Goal: Information Seeking & Learning: Find specific fact

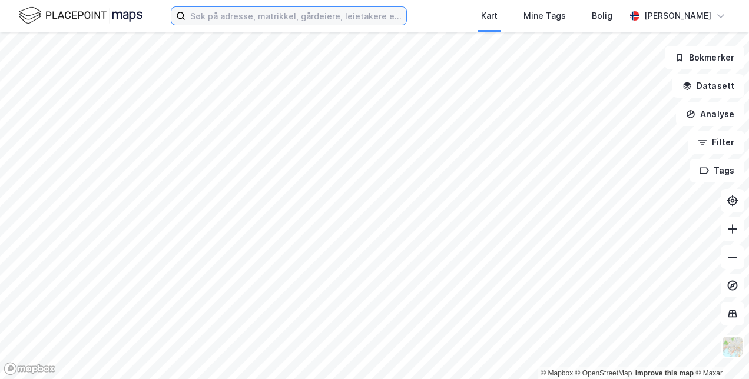
click at [259, 16] on input at bounding box center [296, 16] width 221 height 18
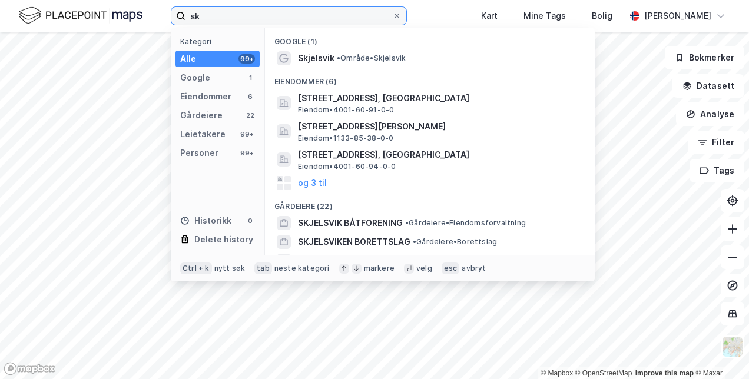
type input "s"
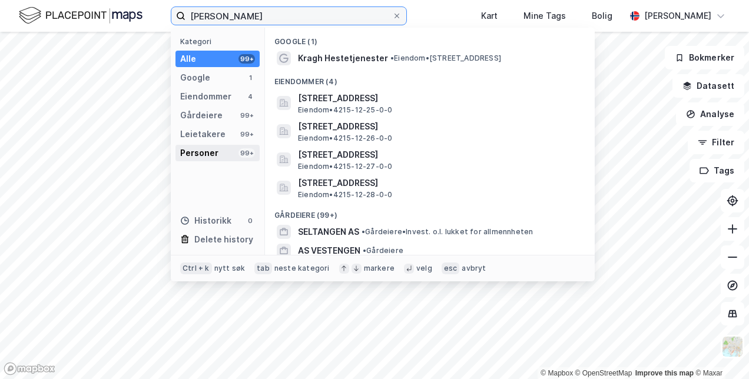
type input "[PERSON_NAME]"
click at [200, 153] on div "Personer" at bounding box center [199, 153] width 38 height 14
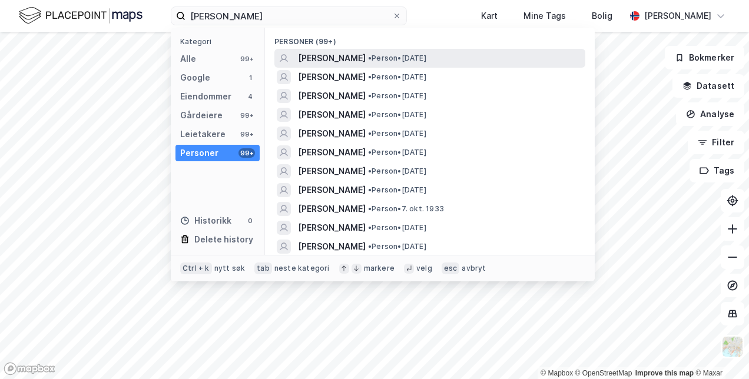
click at [342, 56] on span "[PERSON_NAME]" at bounding box center [332, 58] width 68 height 14
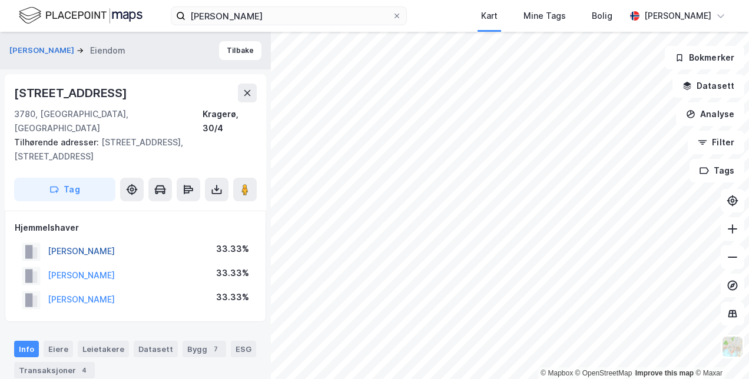
click at [0, 0] on button "[PERSON_NAME]" at bounding box center [0, 0] width 0 height 0
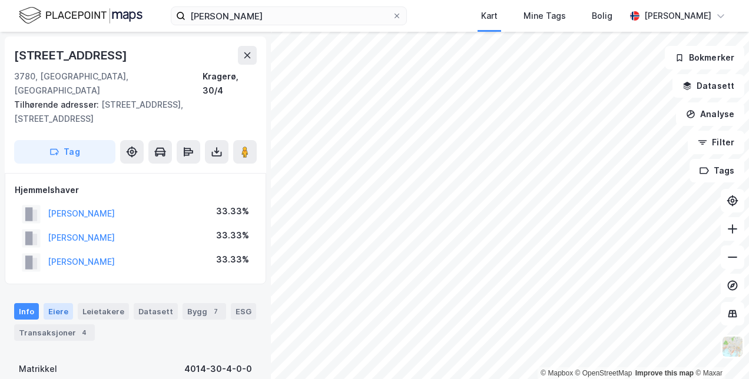
click at [58, 303] on div "Eiere" at bounding box center [58, 311] width 29 height 16
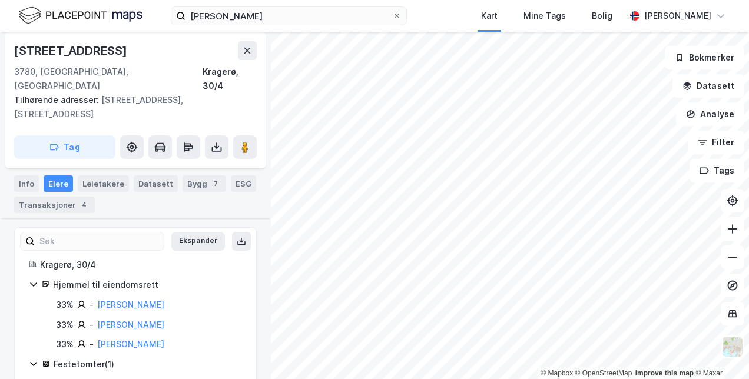
scroll to position [156, 0]
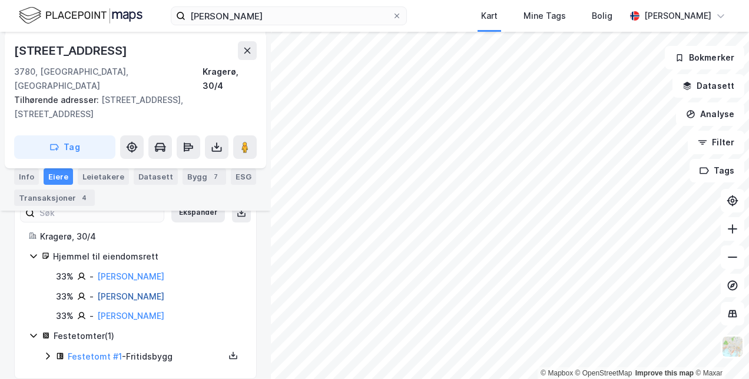
click at [133, 292] on link "[PERSON_NAME]" at bounding box center [130, 297] width 67 height 10
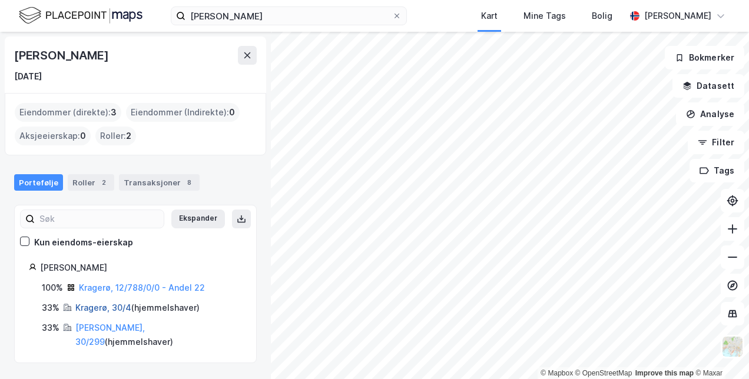
click at [97, 306] on link "Kragerø, 30/4" at bounding box center [103, 308] width 56 height 10
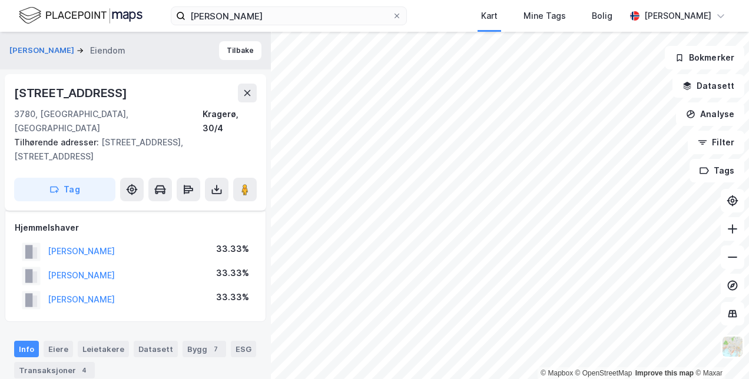
scroll to position [156, 0]
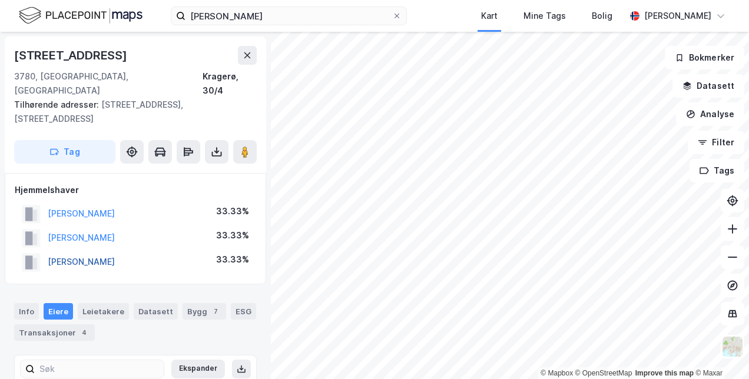
click at [0, 0] on button "[PERSON_NAME]" at bounding box center [0, 0] width 0 height 0
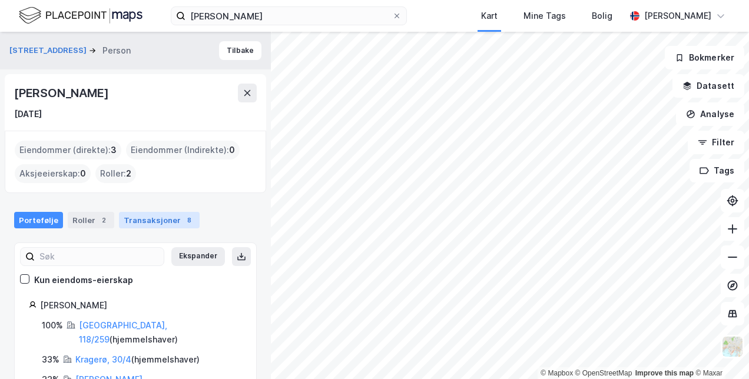
click at [155, 220] on div "Transaksjoner 8" at bounding box center [159, 220] width 81 height 16
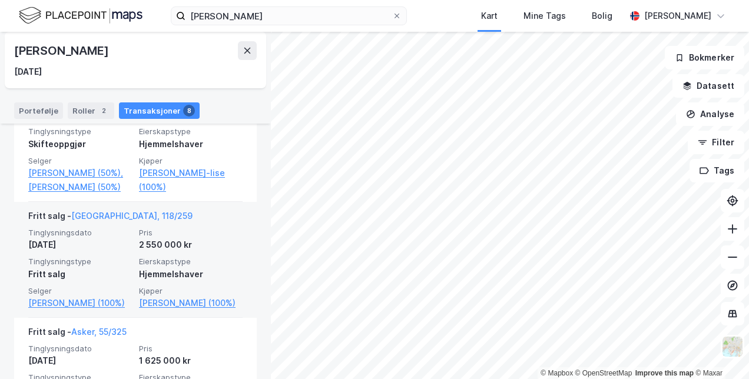
scroll to position [181, 0]
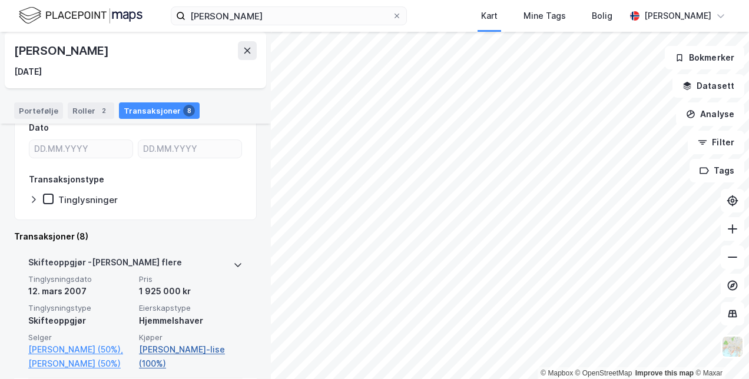
click at [185, 348] on link "[PERSON_NAME]-lise (100%)" at bounding box center [191, 357] width 104 height 28
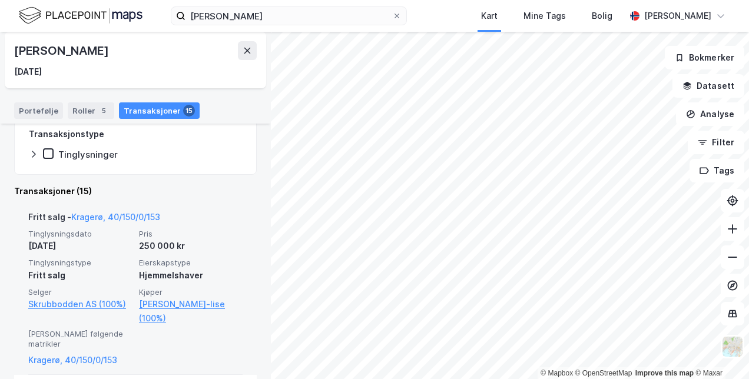
scroll to position [236, 0]
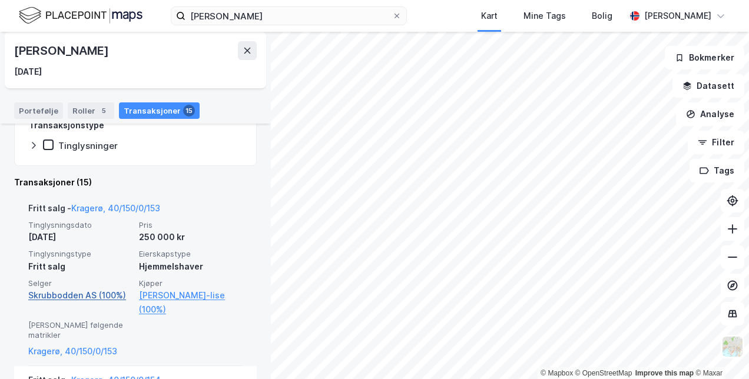
click at [66, 294] on link "Skrubbodden AS (100%)" at bounding box center [80, 296] width 104 height 14
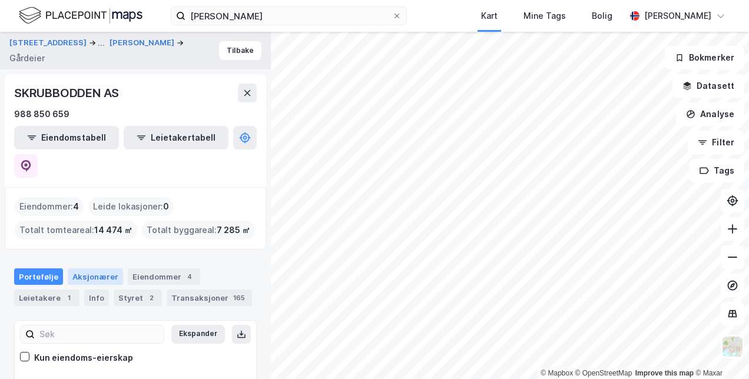
click at [84, 269] on div "Aksjonærer" at bounding box center [95, 277] width 55 height 16
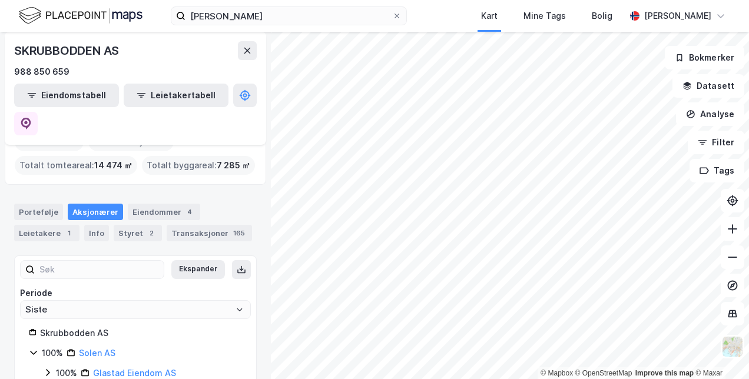
scroll to position [65, 0]
click at [131, 368] on link "Glastad Eiendom AS" at bounding box center [134, 373] width 83 height 10
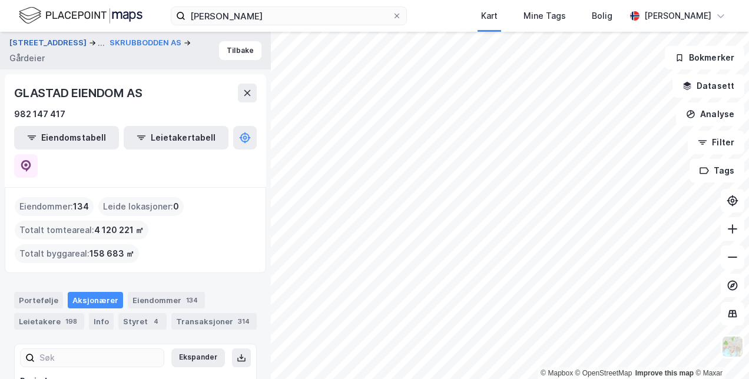
click at [51, 44] on button "[STREET_ADDRESS]" at bounding box center [49, 43] width 80 height 14
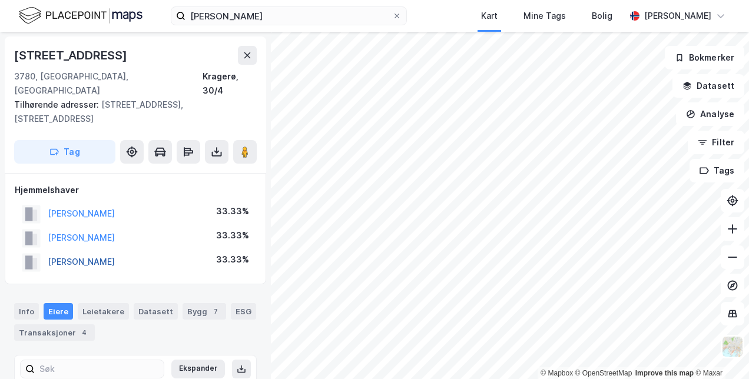
click at [0, 0] on button "[PERSON_NAME]" at bounding box center [0, 0] width 0 height 0
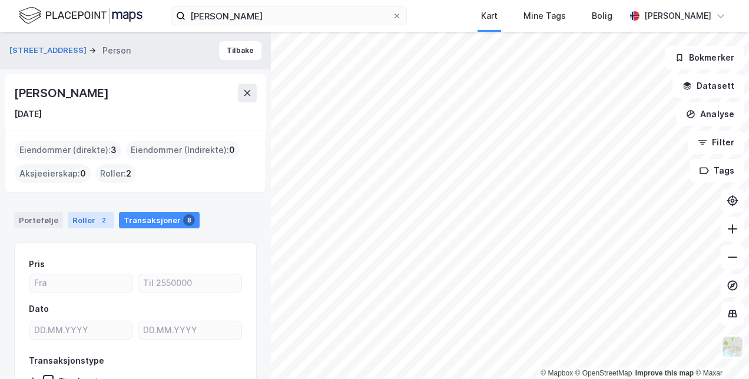
click at [82, 220] on div "Roller 2" at bounding box center [91, 220] width 47 height 16
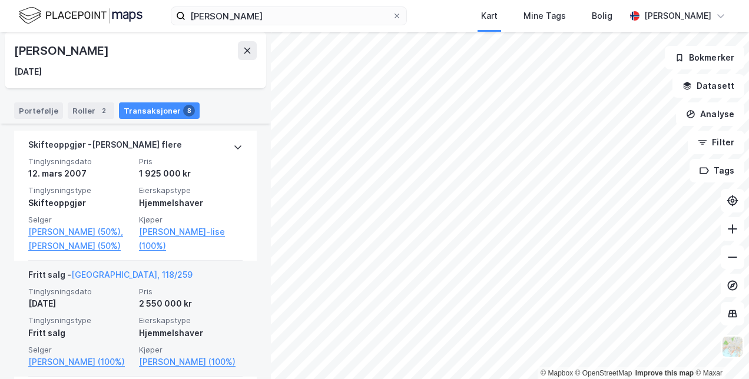
scroll to position [358, 0]
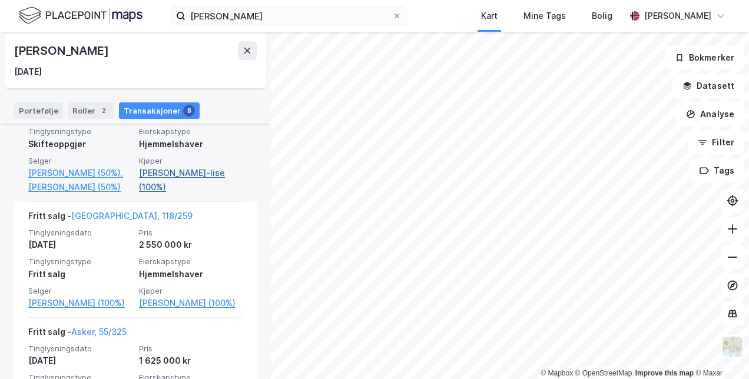
click at [164, 173] on link "[PERSON_NAME]-lise (100%)" at bounding box center [191, 180] width 104 height 28
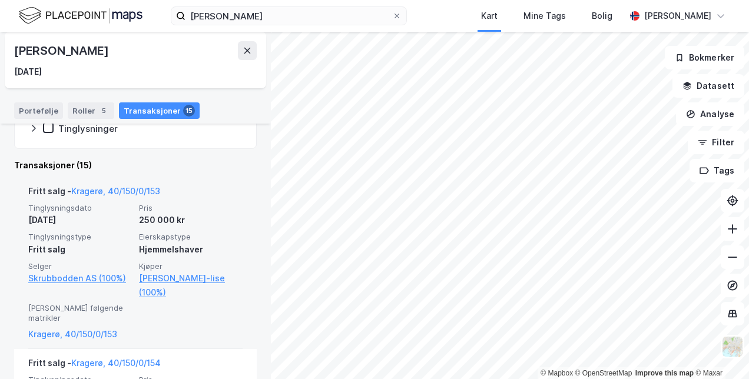
scroll to position [181, 0]
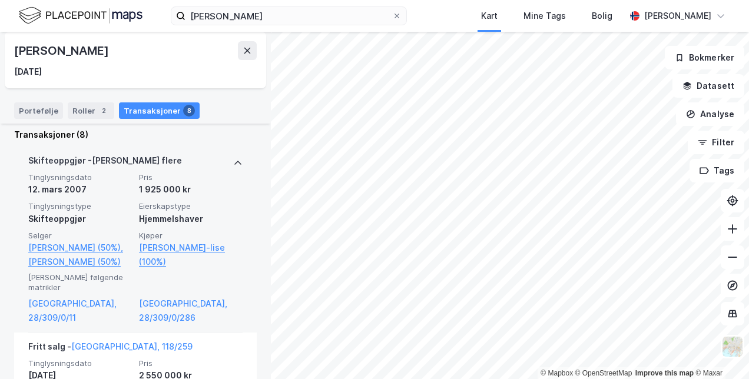
scroll to position [299, 0]
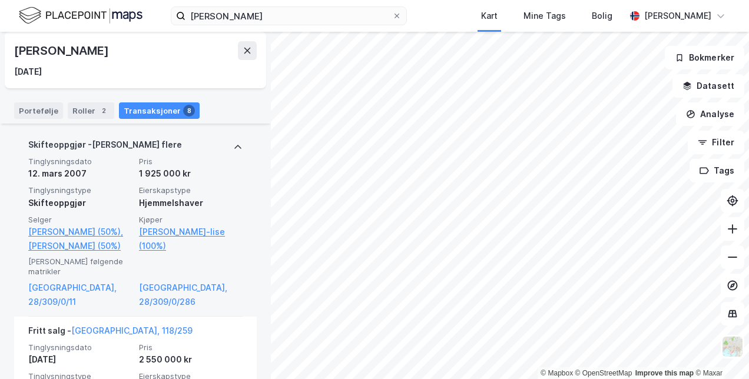
click at [52, 203] on div "Skifteoppgjør" at bounding box center [80, 203] width 104 height 14
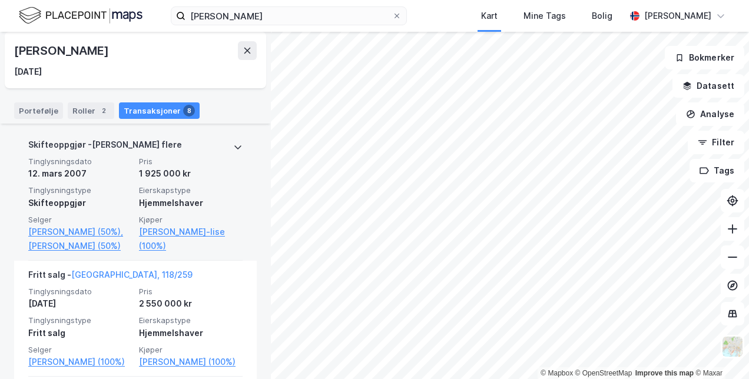
click at [233, 144] on icon at bounding box center [237, 147] width 9 height 9
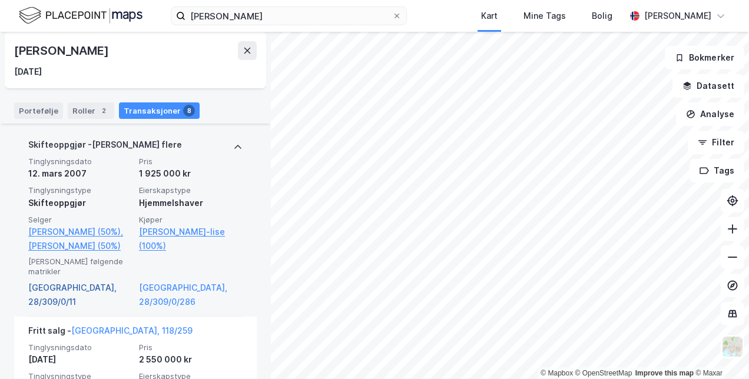
click at [75, 281] on link "[GEOGRAPHIC_DATA], 28/309/0/11" at bounding box center [80, 295] width 104 height 28
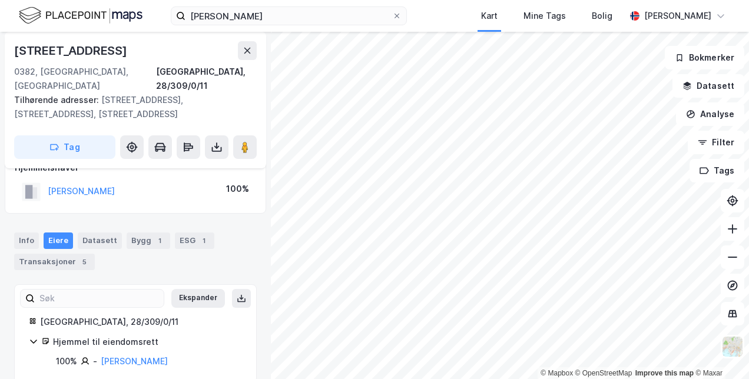
scroll to position [121, 0]
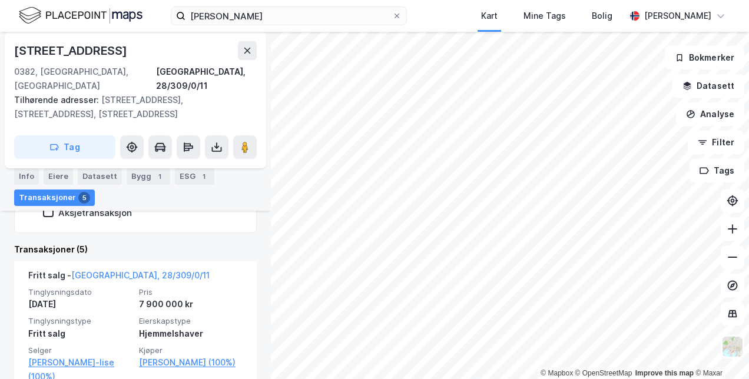
scroll to position [346, 0]
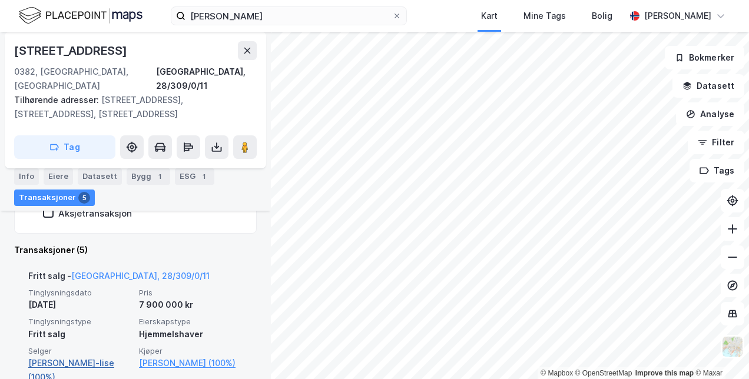
click at [70, 356] on link "[PERSON_NAME]-lise (100%)" at bounding box center [80, 370] width 104 height 28
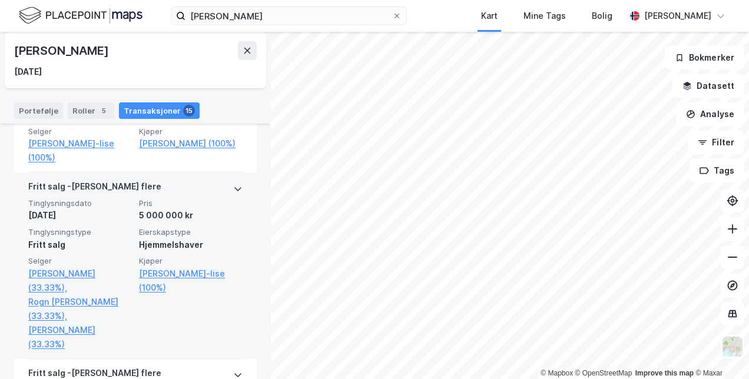
scroll to position [589, 0]
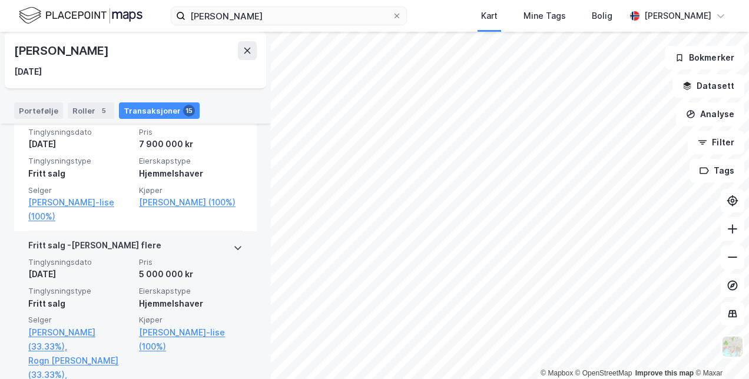
click at [233, 243] on icon at bounding box center [237, 247] width 9 height 9
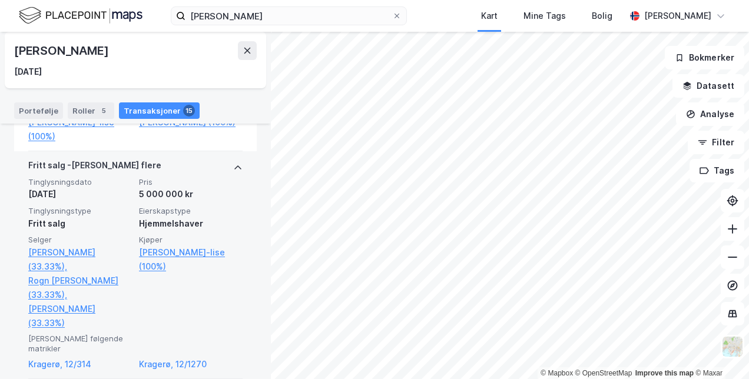
scroll to position [707, 0]
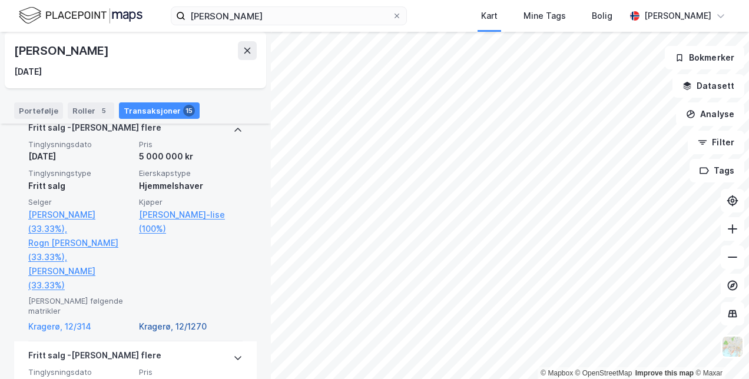
click at [166, 320] on link "Kragerø, 12/1270" at bounding box center [191, 327] width 104 height 14
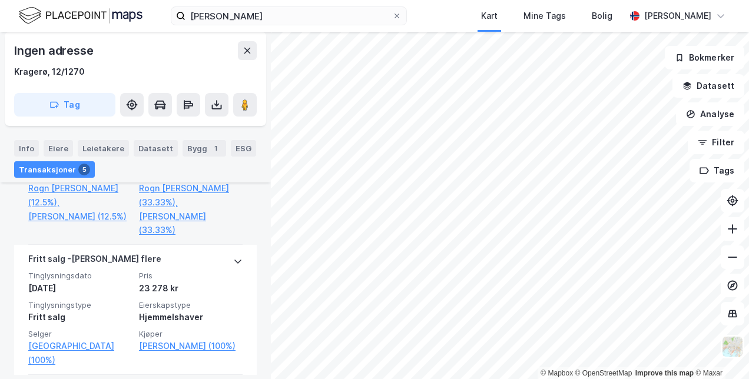
scroll to position [737, 0]
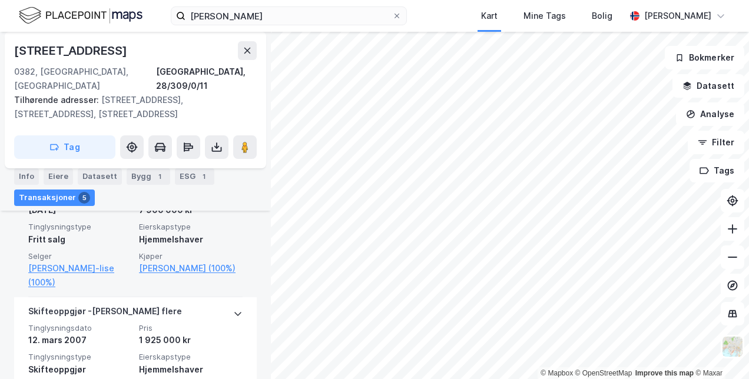
scroll to position [464, 0]
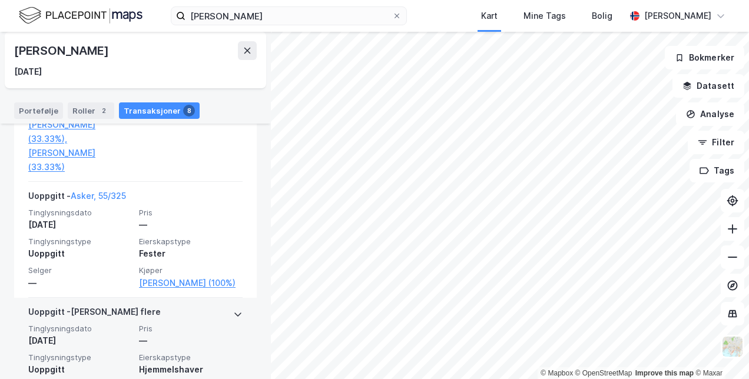
scroll to position [1259, 0]
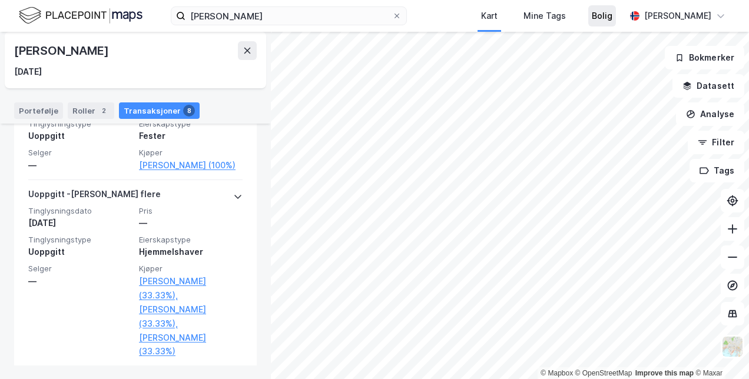
click at [613, 19] on div "Bolig" at bounding box center [602, 16] width 21 height 14
